Goal: Task Accomplishment & Management: Use online tool/utility

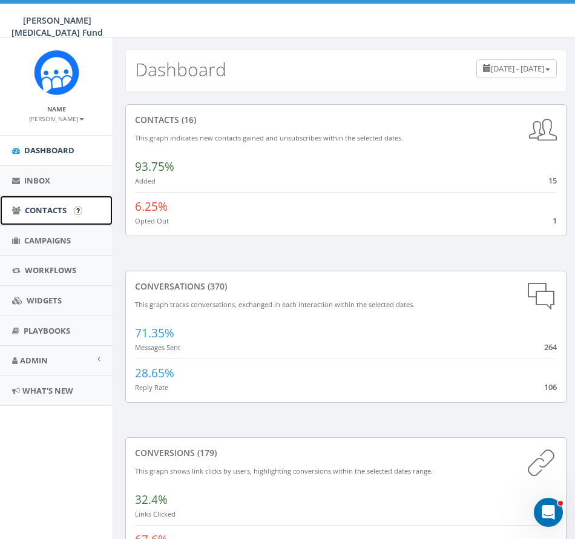
click at [39, 205] on span "Contacts" at bounding box center [46, 210] width 42 height 11
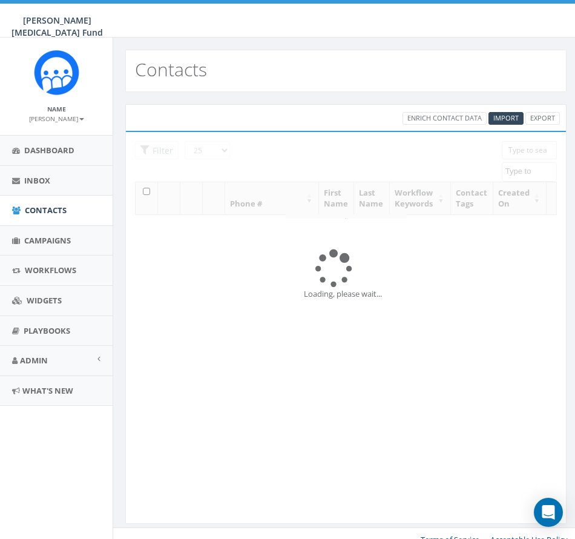
select select
click at [57, 268] on span "Workflows" at bounding box center [50, 270] width 51 height 11
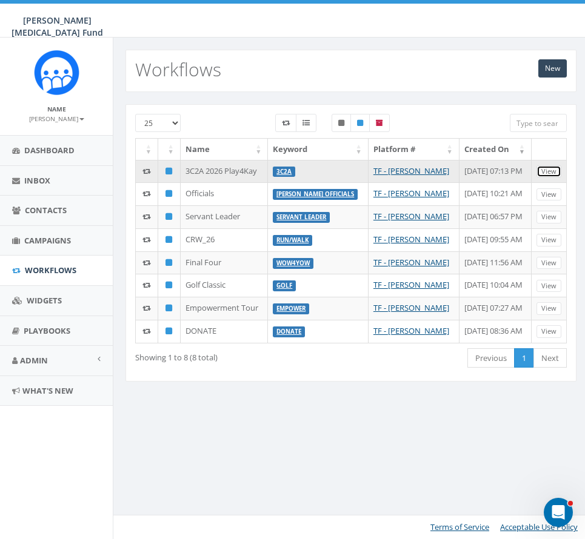
click at [551, 173] on link "View" at bounding box center [548, 171] width 25 height 13
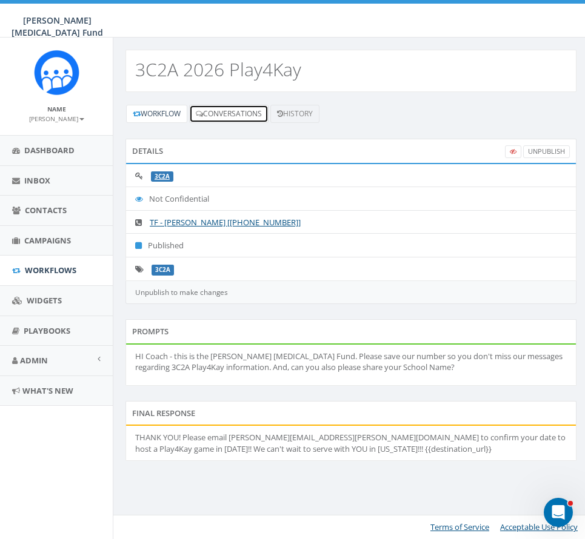
click at [232, 110] on link "Conversations" at bounding box center [228, 114] width 79 height 18
